Goal: Transaction & Acquisition: Book appointment/travel/reservation

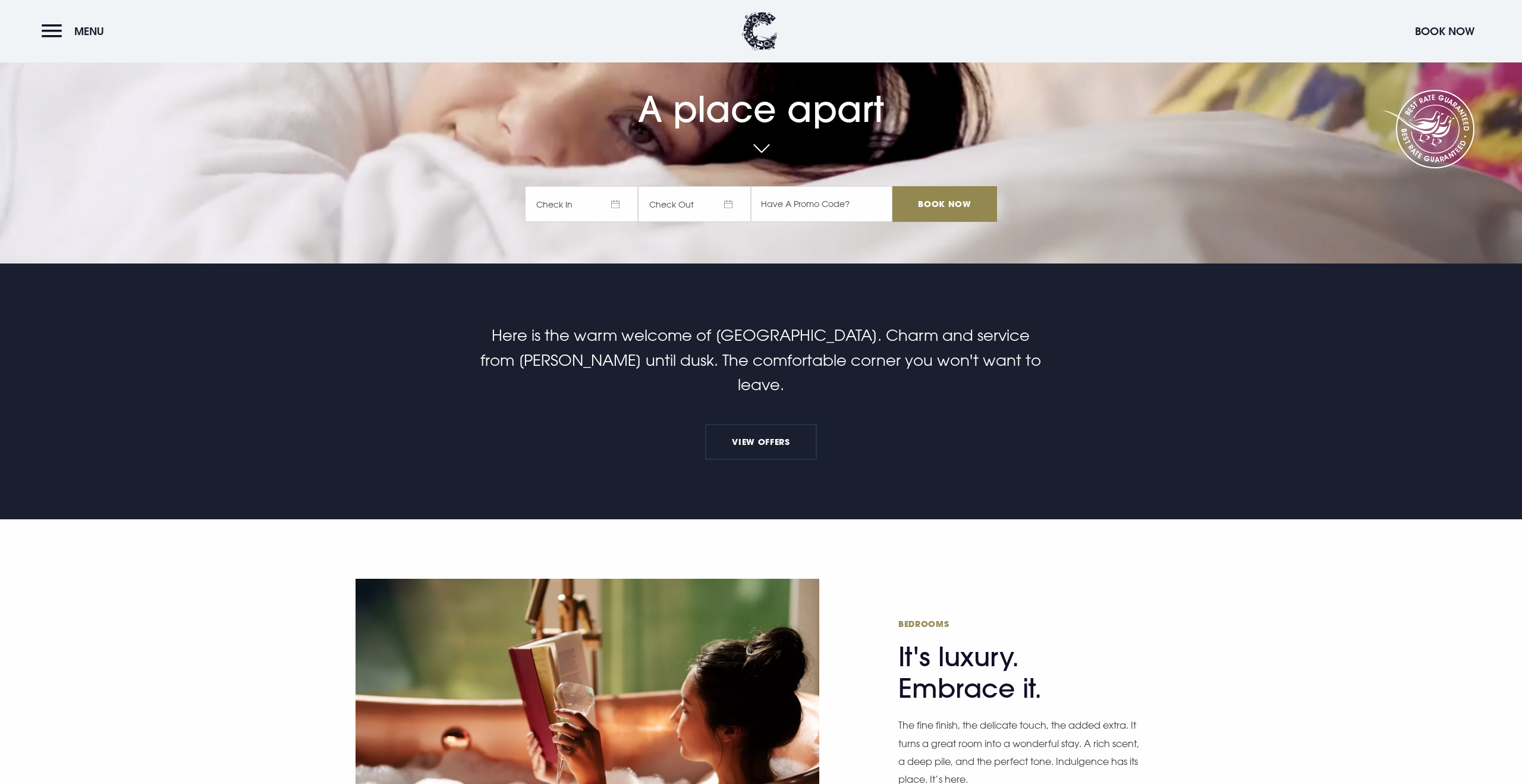
scroll to position [266, 0]
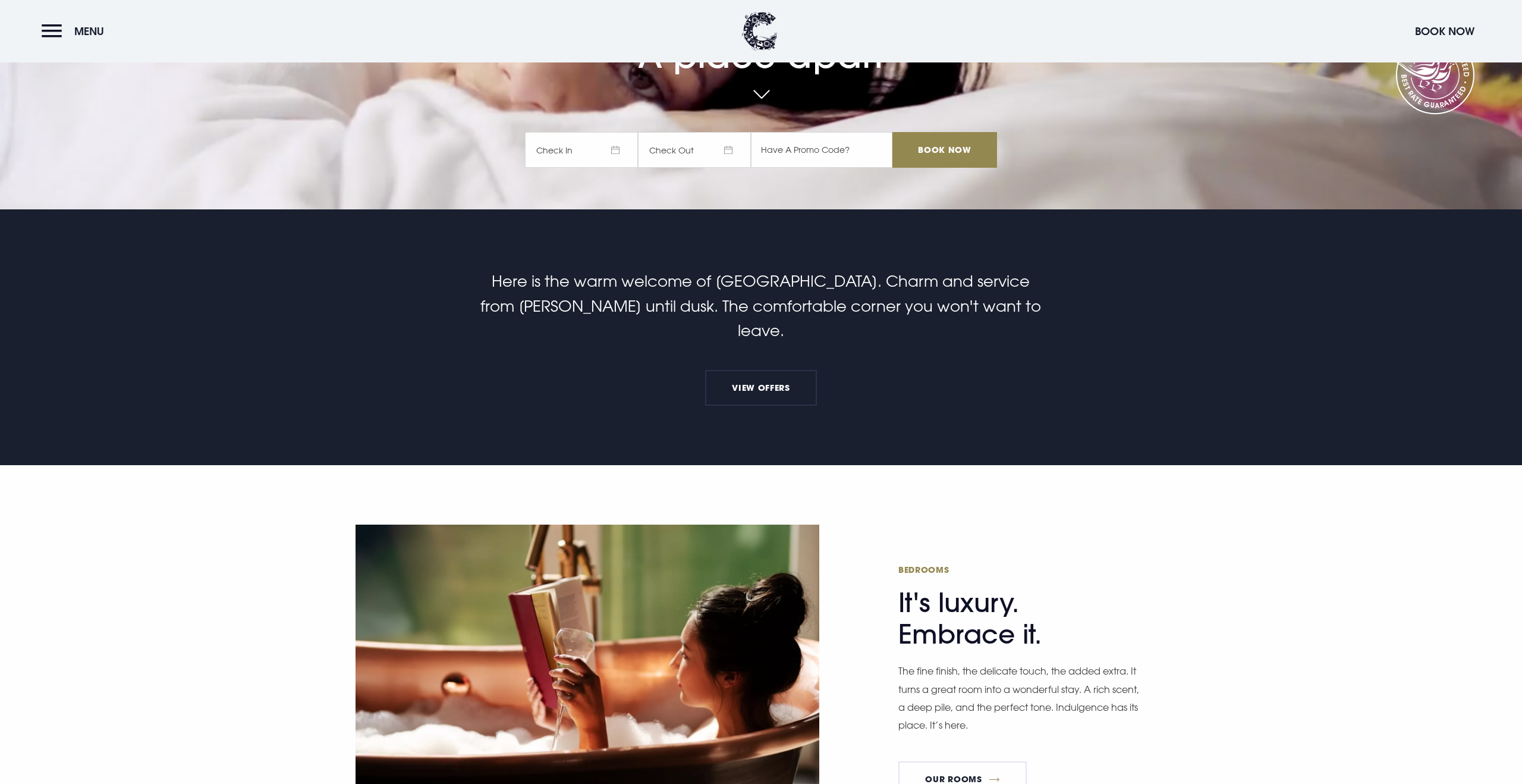
click at [931, 581] on h2 "Bedrooms It's luxury. Embrace it." at bounding box center [1014, 606] width 232 height 86
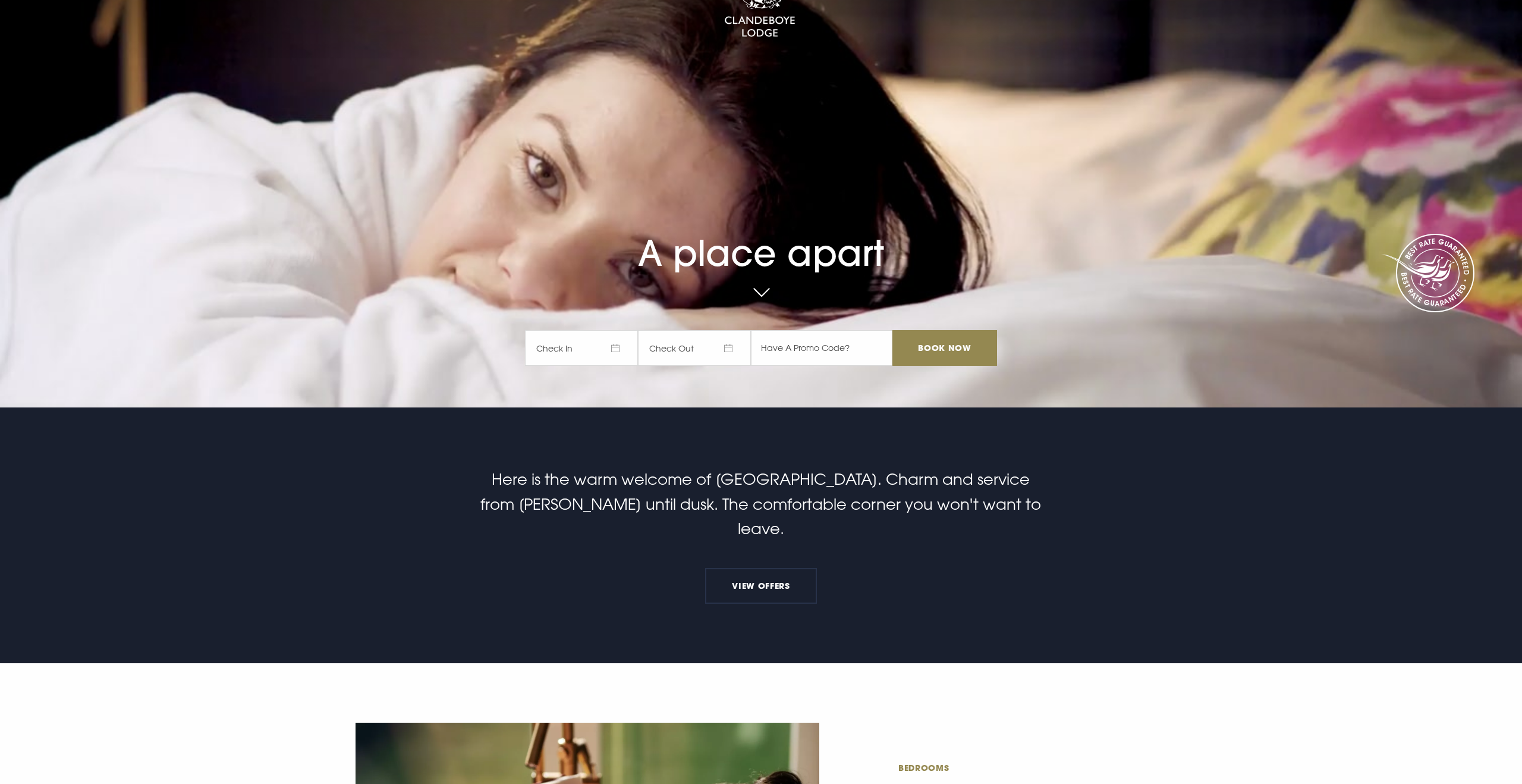
scroll to position [0, 0]
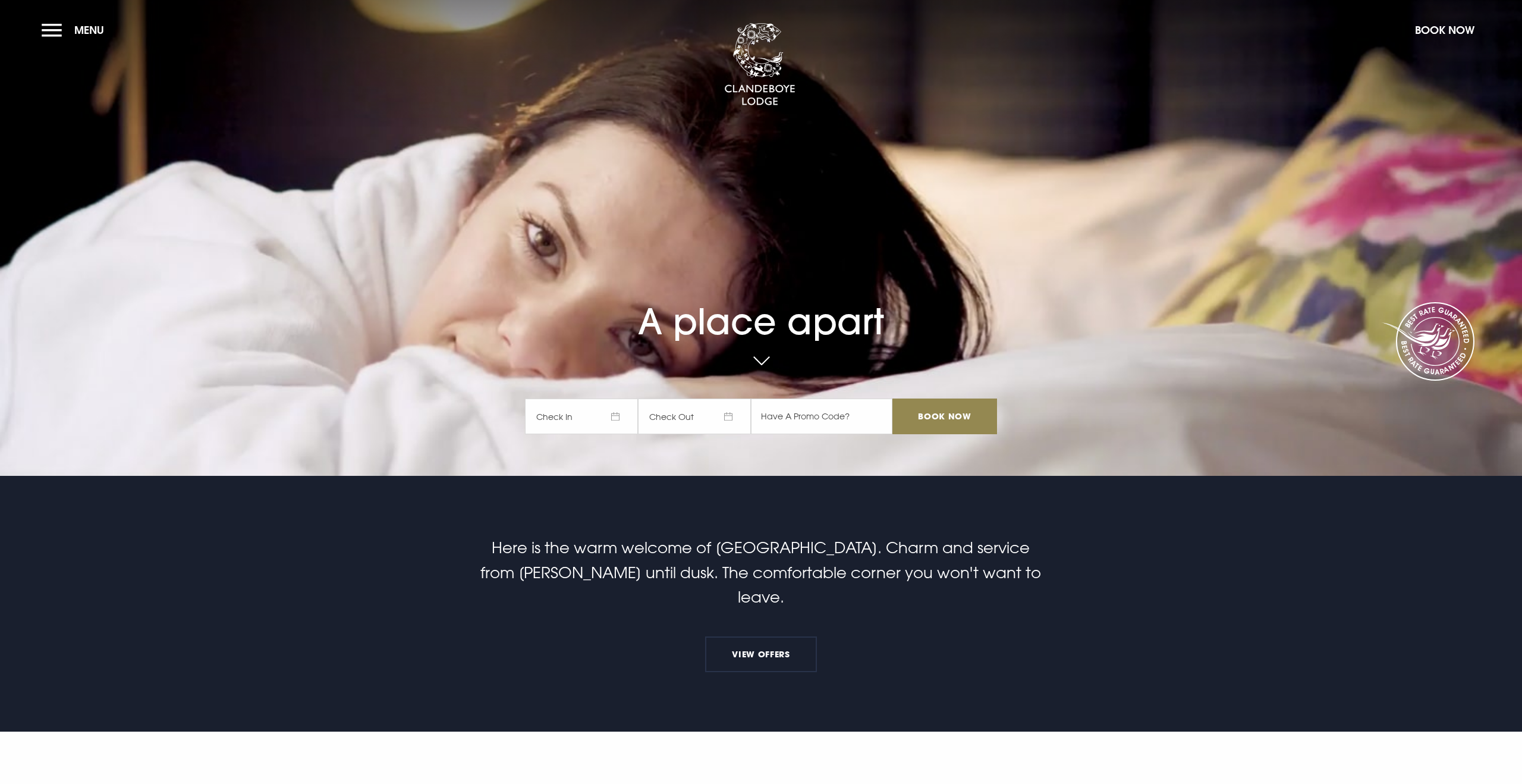
click at [796, 324] on h1 "A place apart" at bounding box center [761, 296] width 472 height 89
copy div "A place apart"
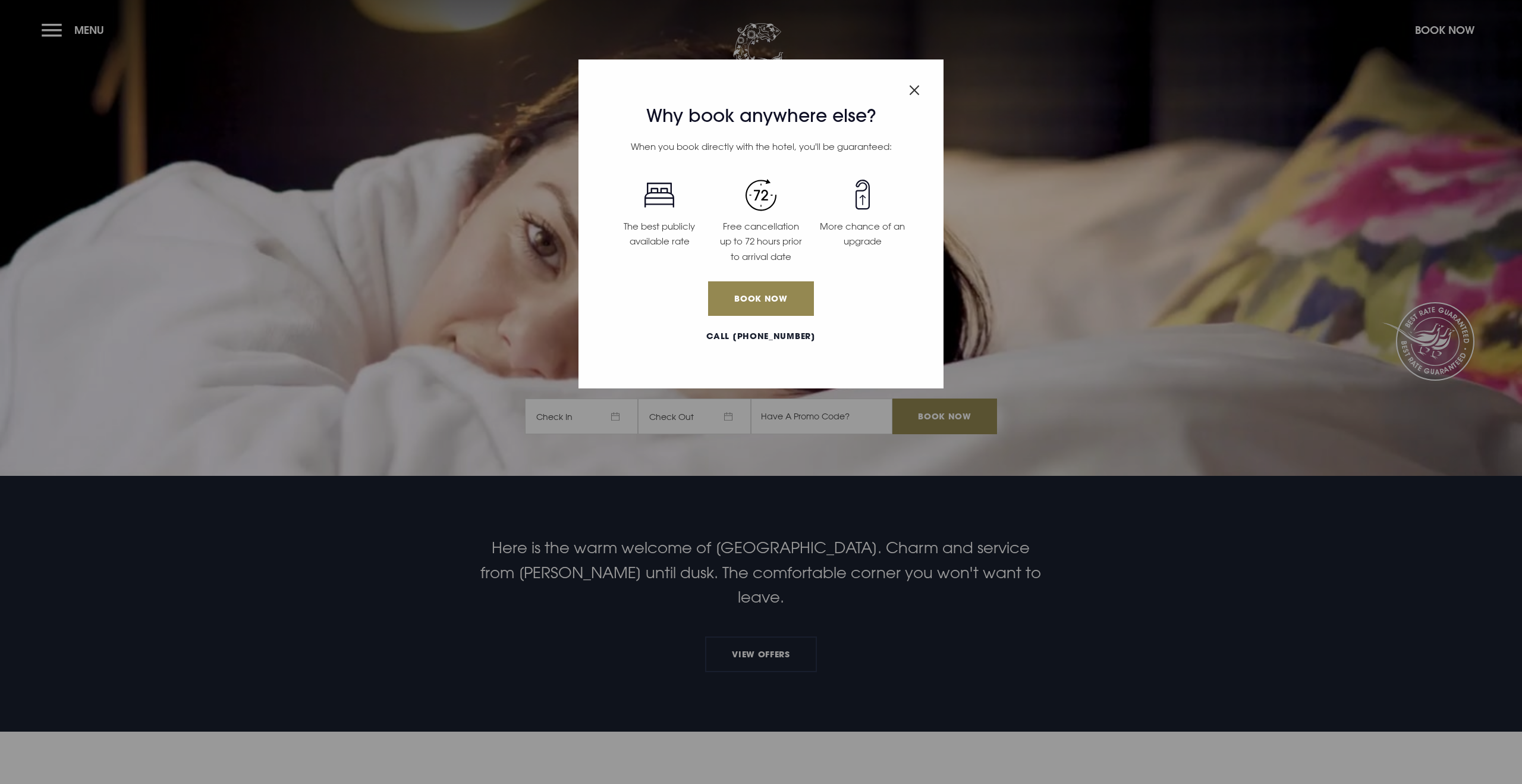
click at [919, 87] on img "Close modal" at bounding box center [914, 90] width 11 height 10
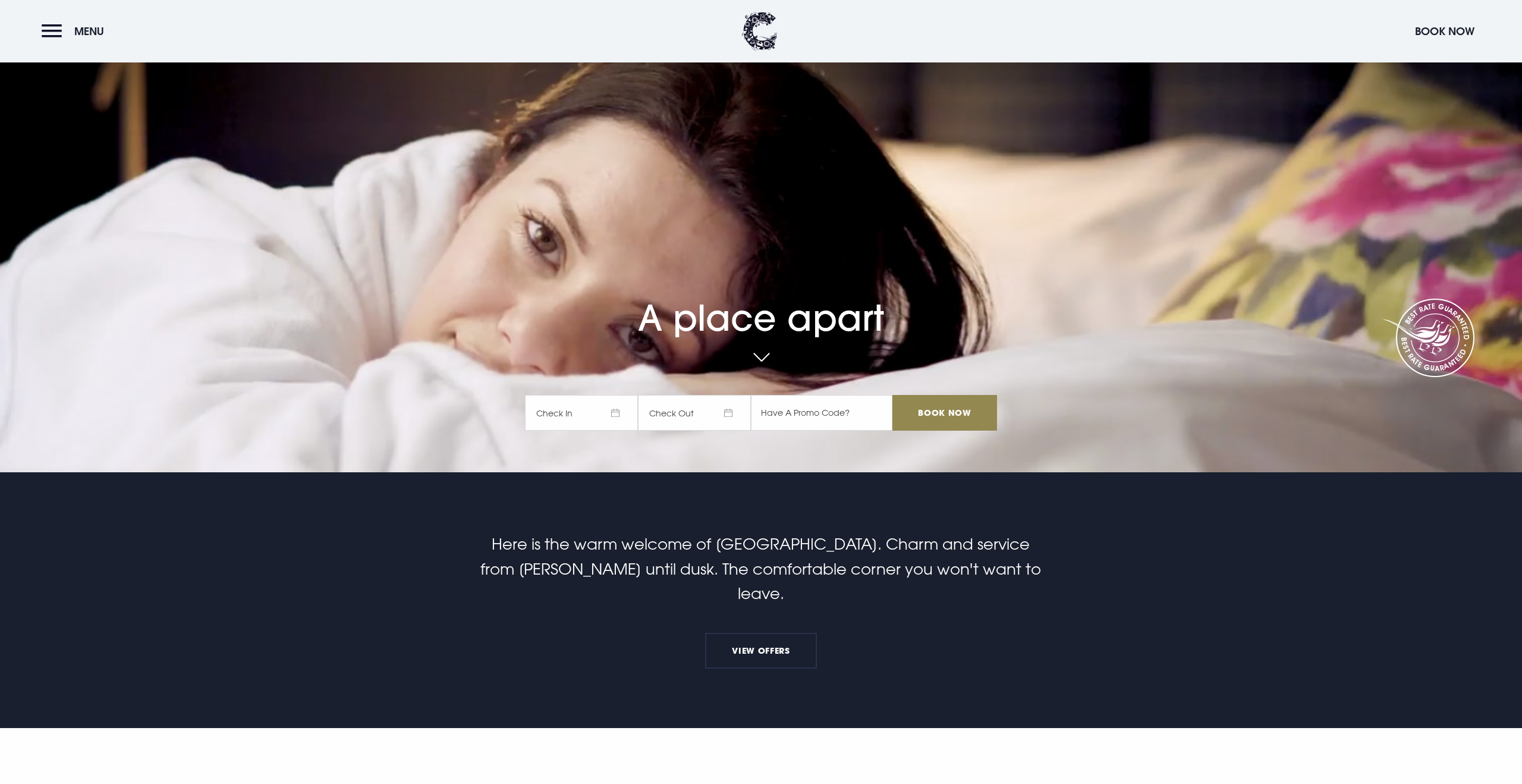
scroll to position [5, 0]
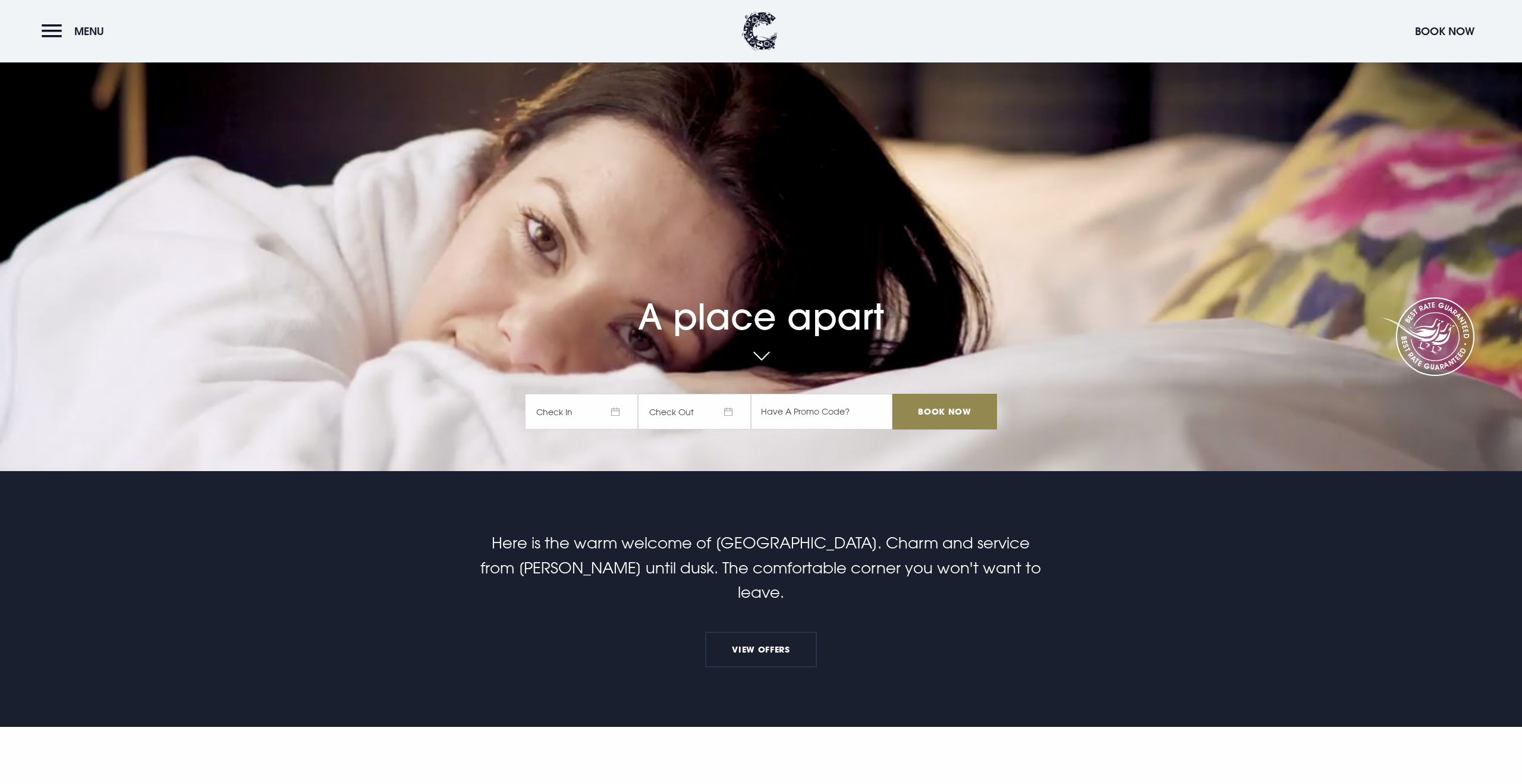
click at [844, 196] on div "A place apart Check In Check Out Mon Tue Wed Thur Fri Sat Sun Mon Tue Wed Thur …" at bounding box center [761, 294] width 487 height 294
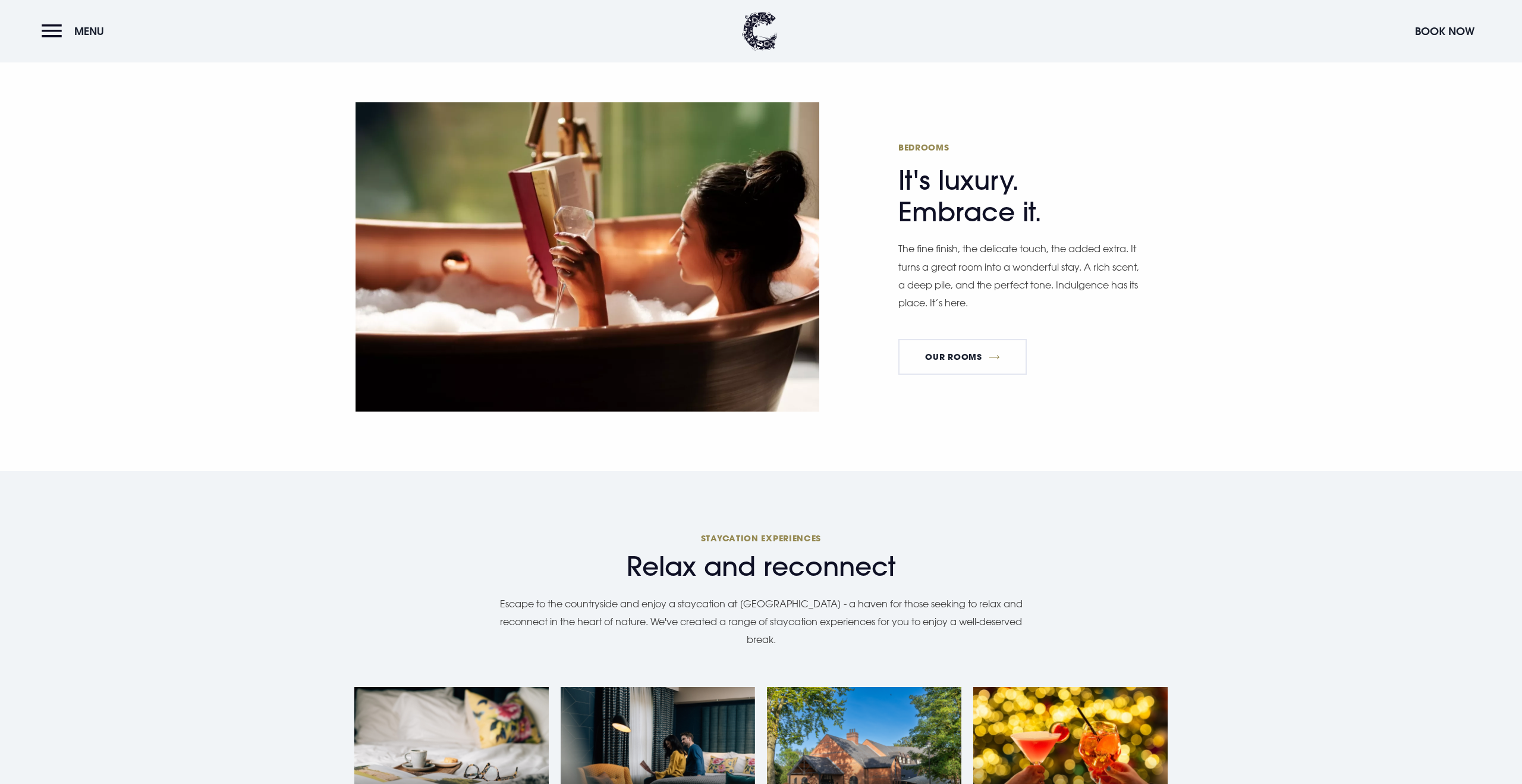
scroll to position [694, 0]
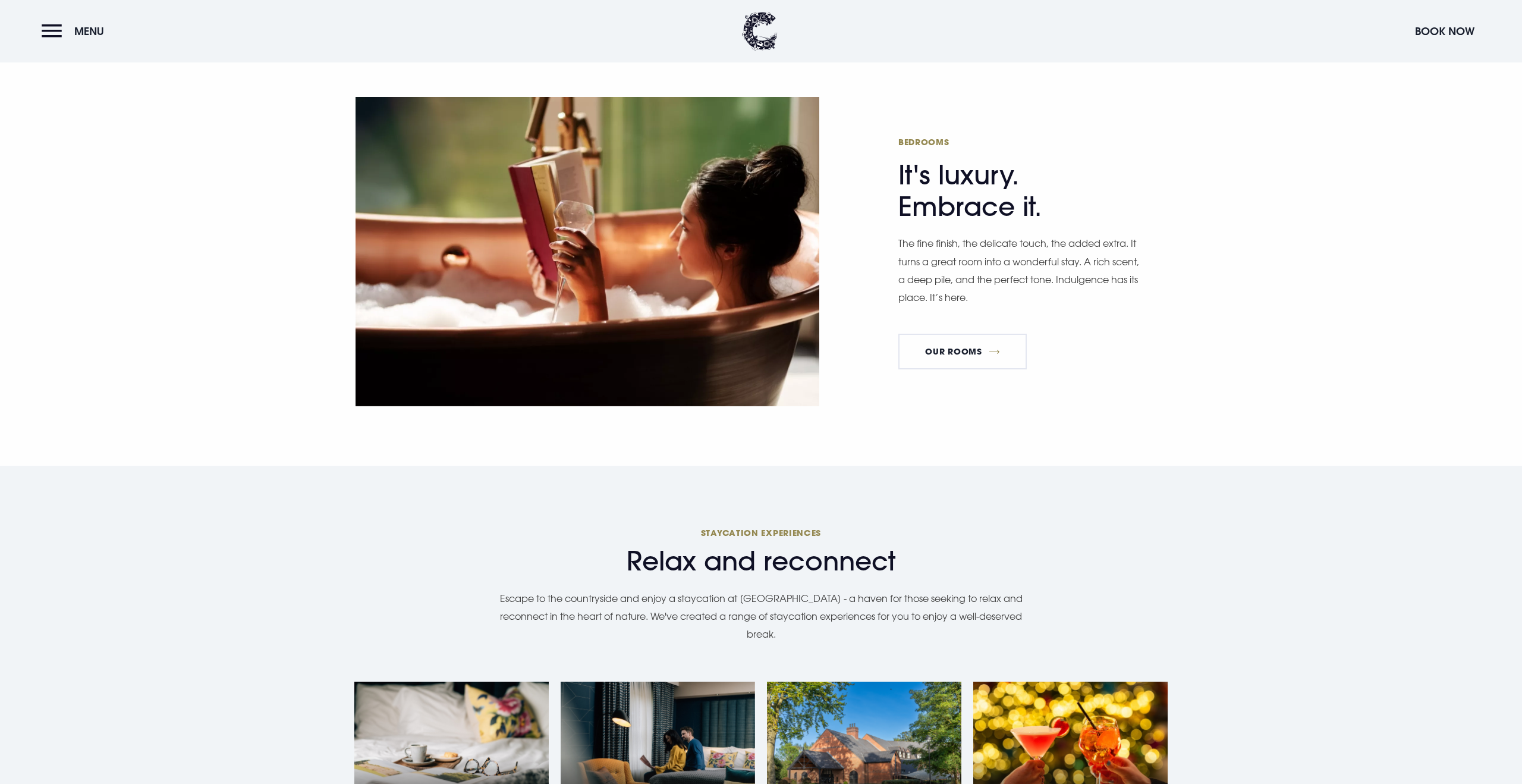
click at [1007, 146] on h2 "Bedrooms It's luxury. Embrace it." at bounding box center [1014, 180] width 232 height 86
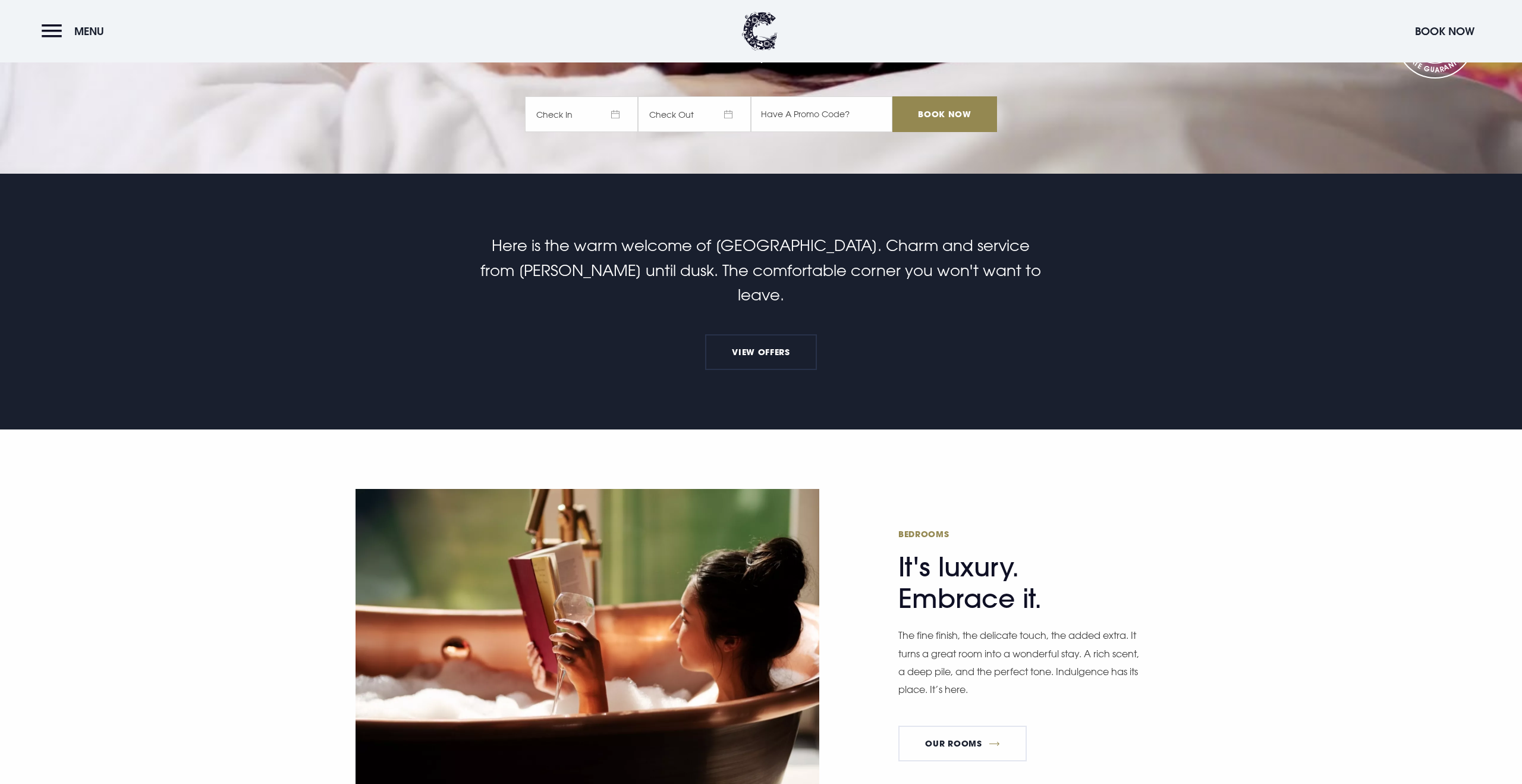
scroll to position [0, 0]
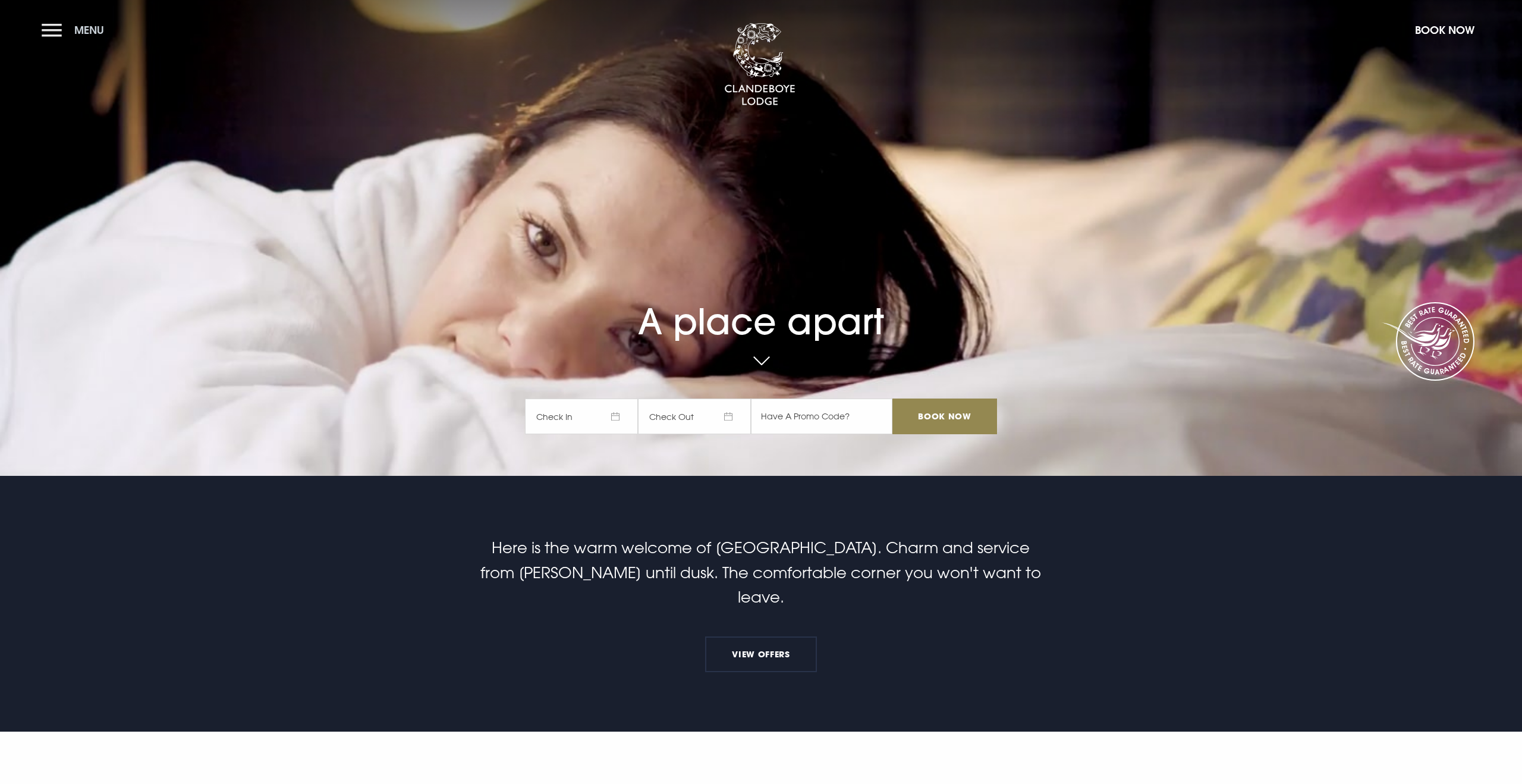
click at [75, 29] on span "Menu" at bounding box center [89, 30] width 29 height 14
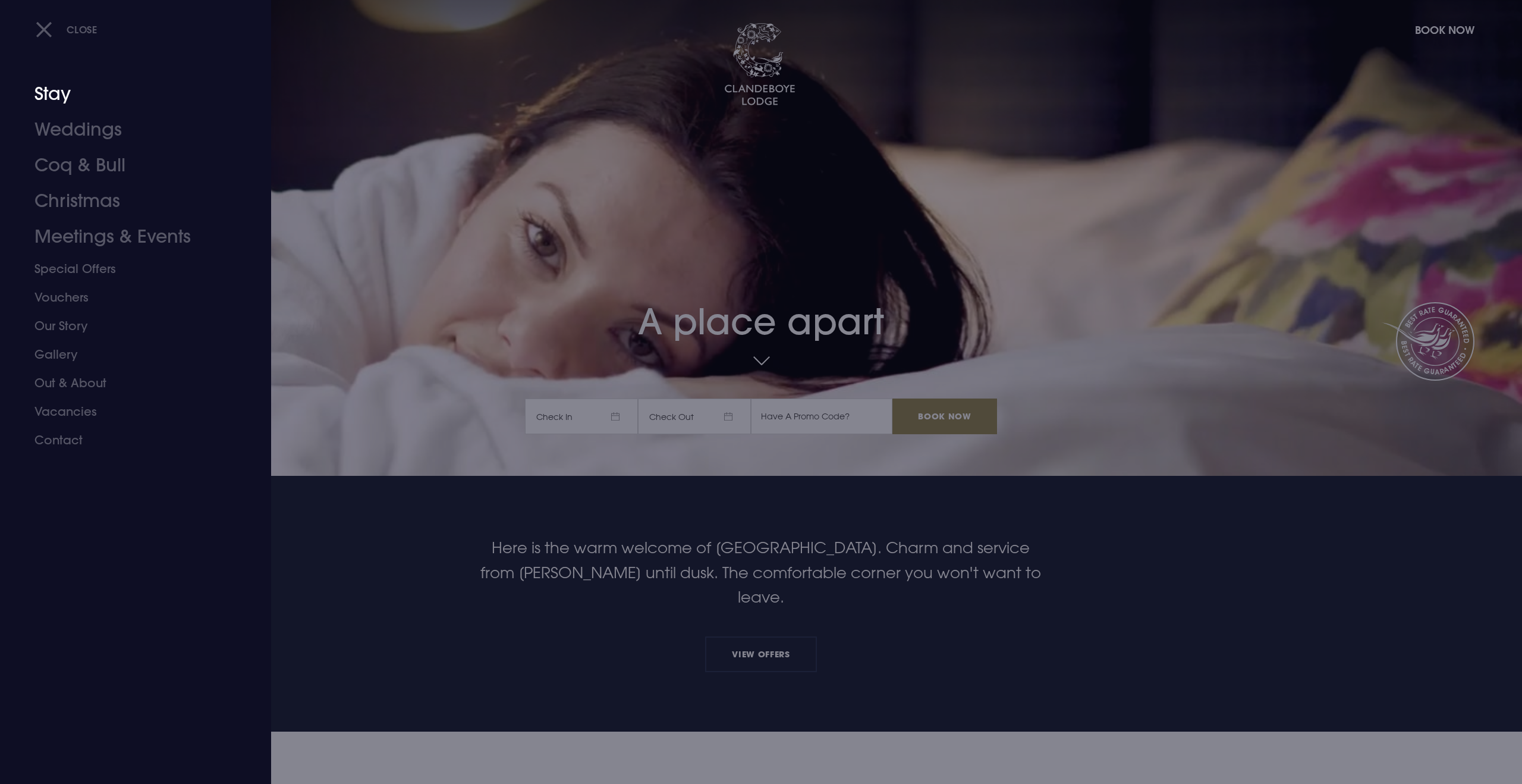
click at [52, 95] on link "Stay" at bounding box center [128, 94] width 187 height 35
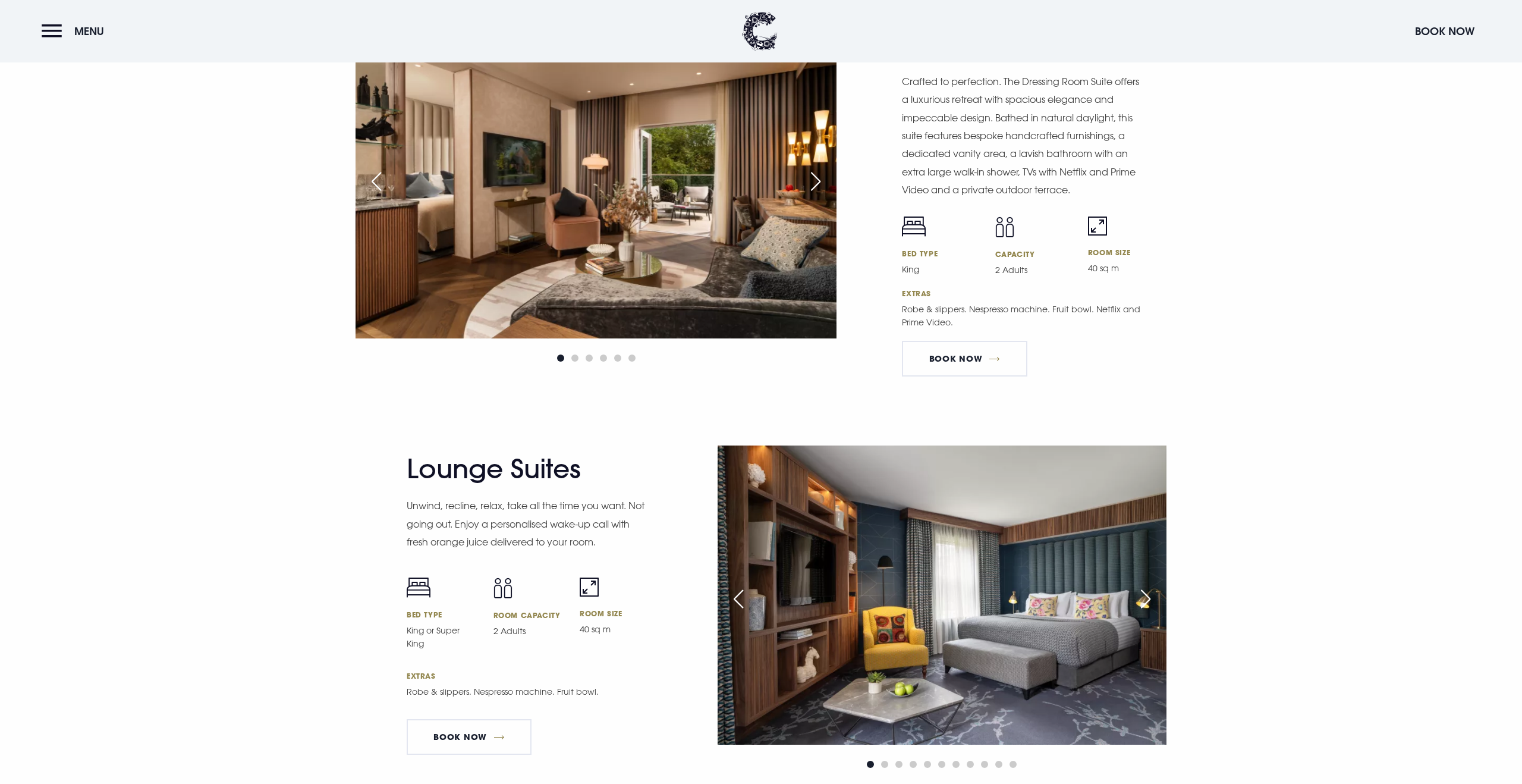
scroll to position [1885, 0]
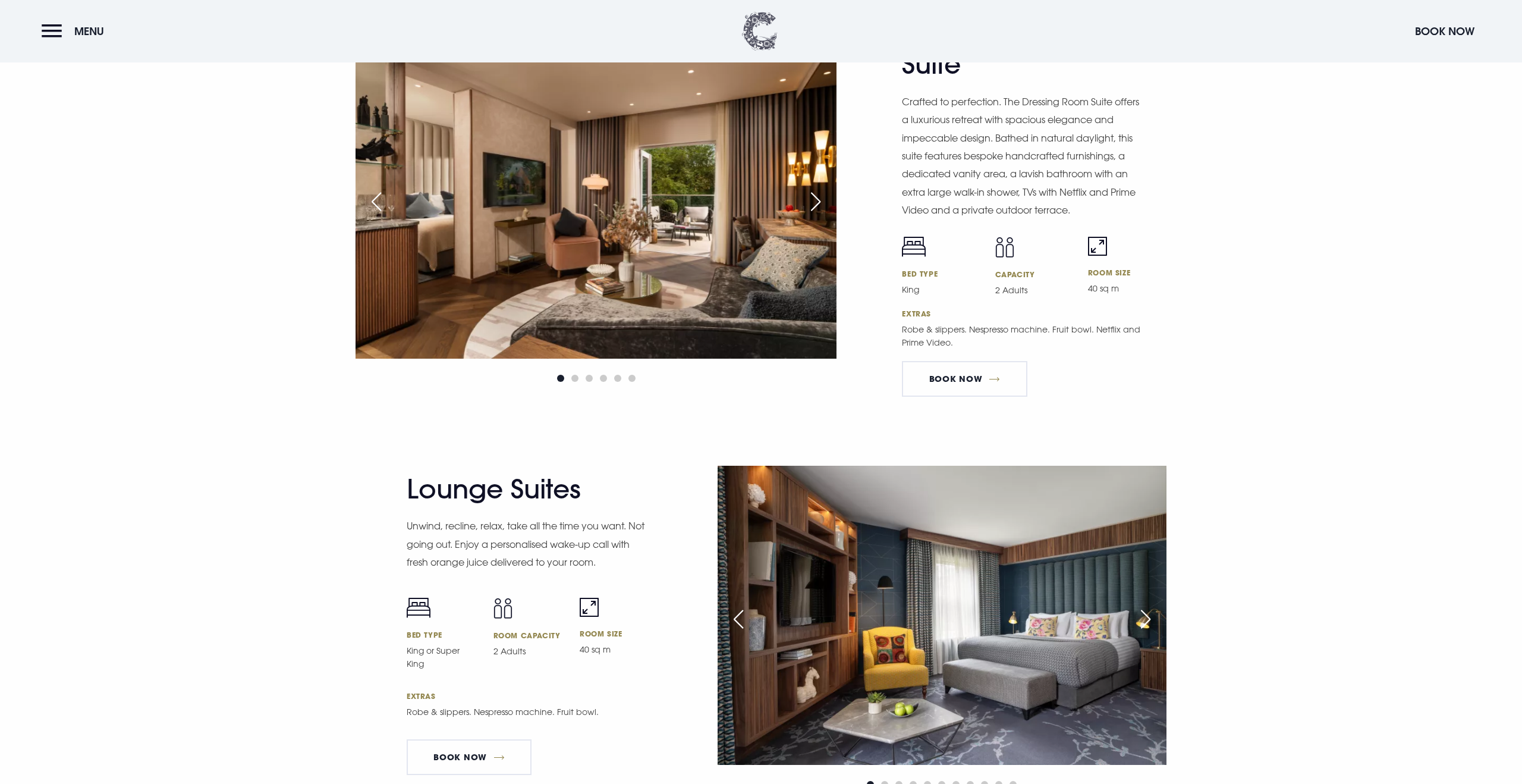
click at [767, 47] on img at bounding box center [760, 30] width 35 height 38
